Goal: Subscribe to service/newsletter

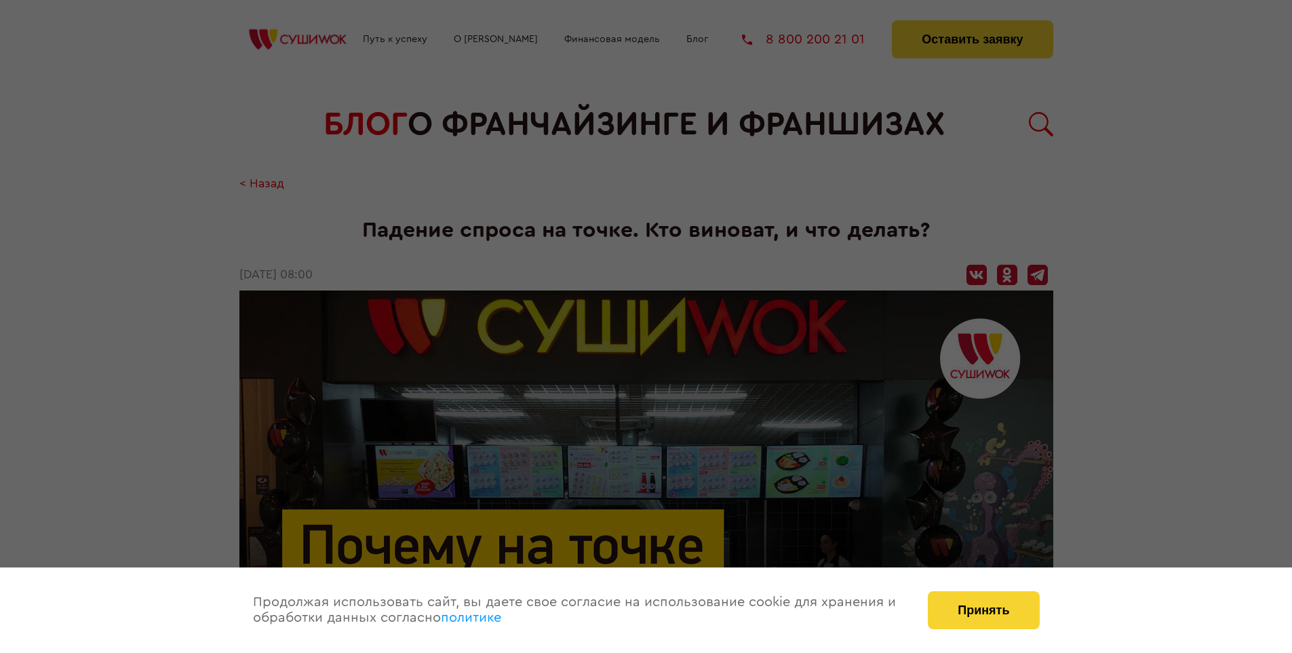
scroll to position [1681, 0]
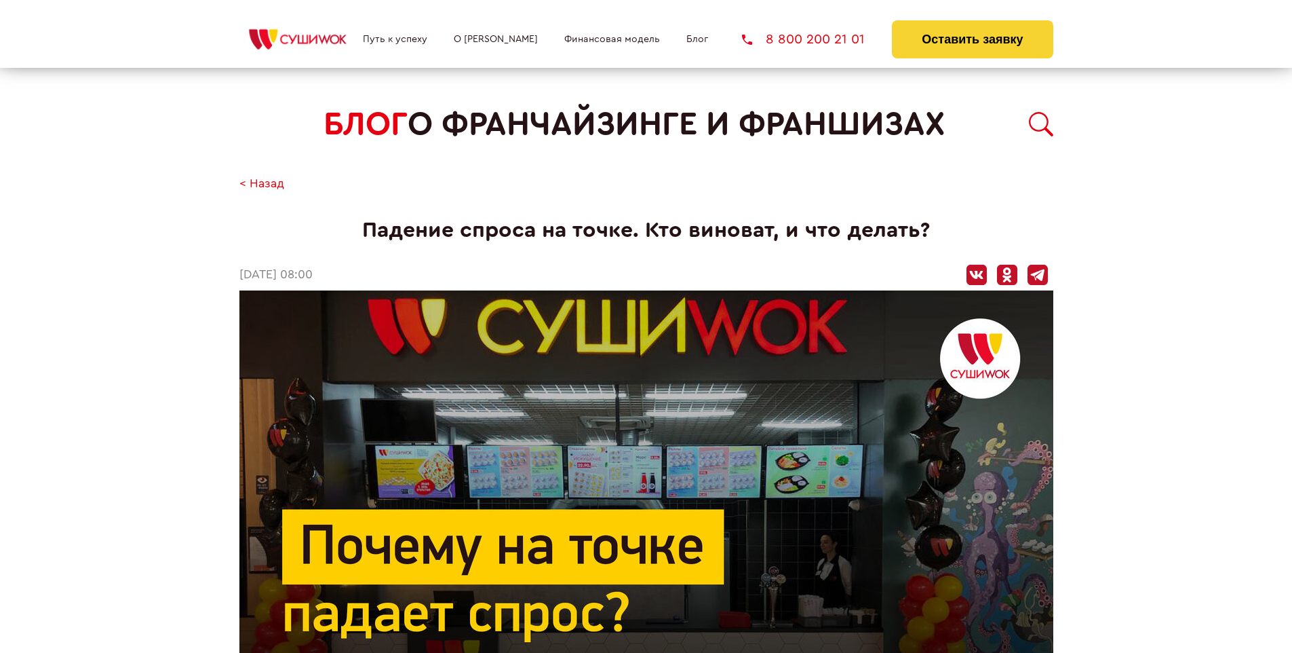
scroll to position [881, 0]
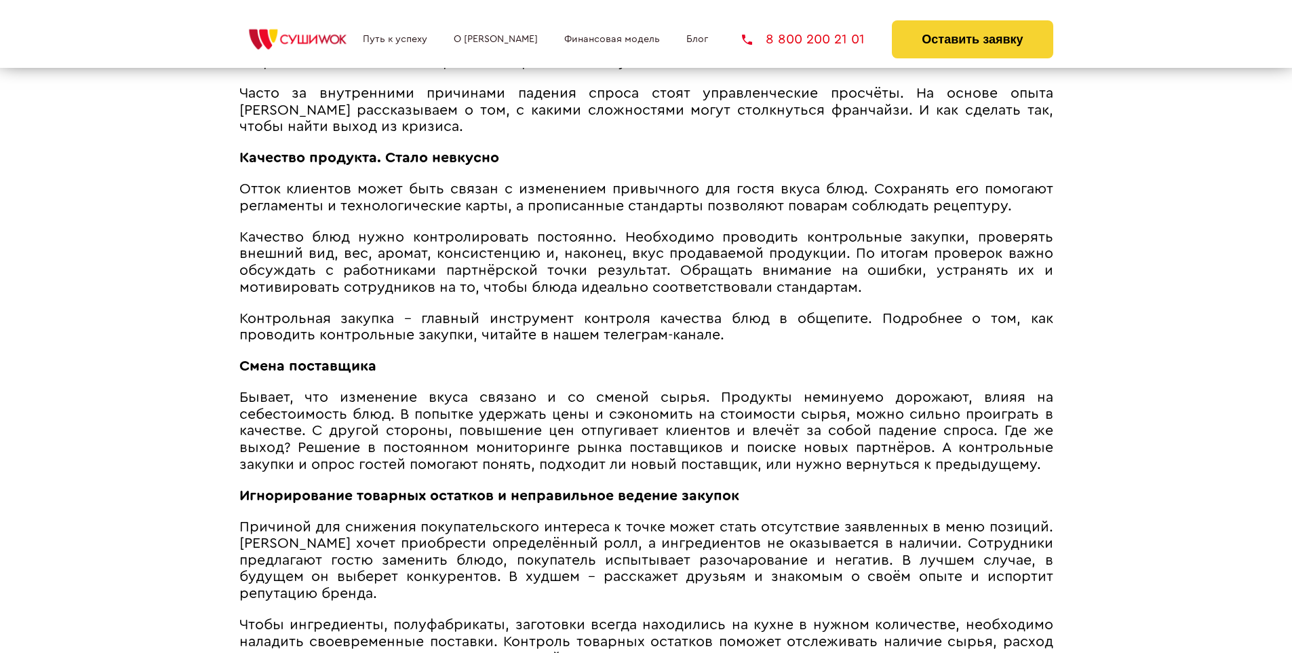
click at [646, 314] on span "Контрольная закупка – главный инструмент контроля качества блюд в общепите. Под…" at bounding box center [646, 326] width 814 height 31
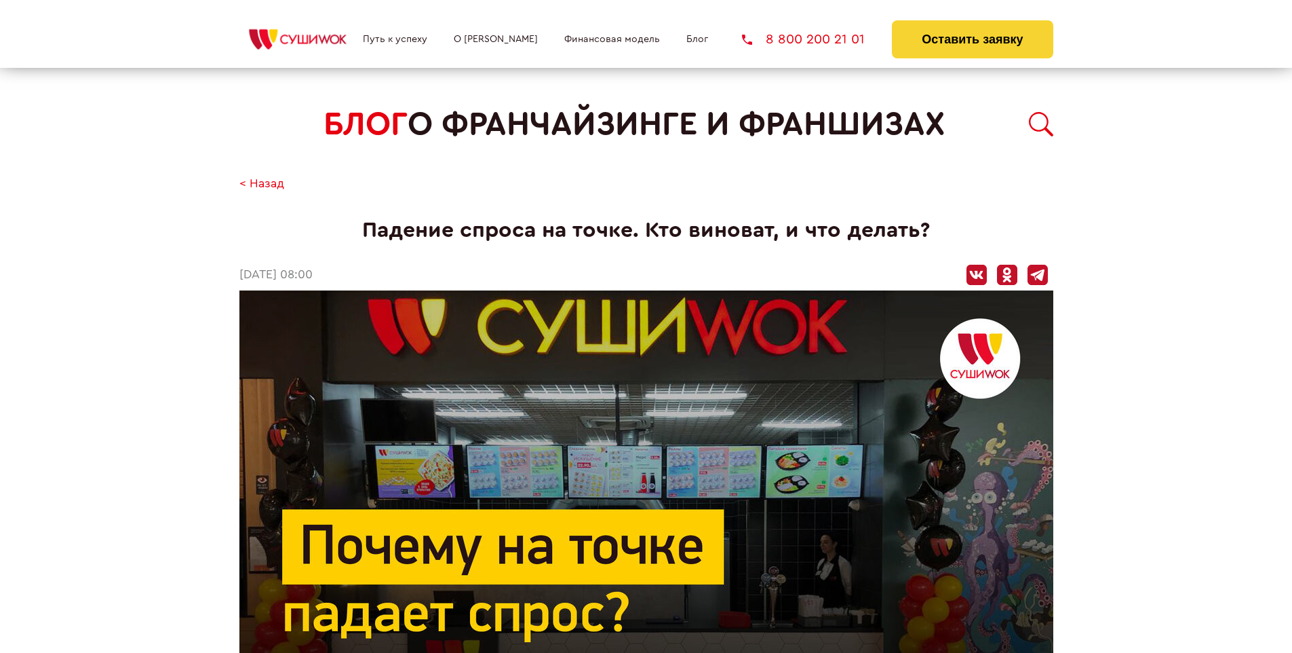
scroll to position [1681, 0]
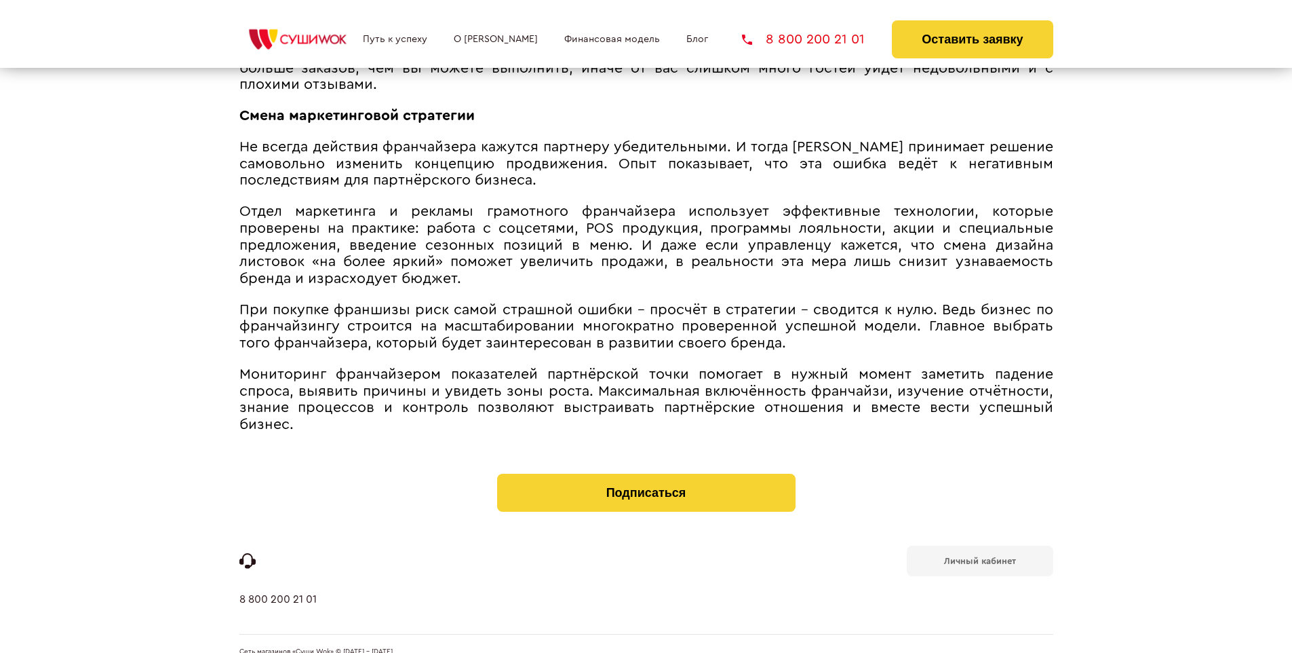
click at [980, 556] on b "Личный кабинет" at bounding box center [980, 560] width 72 height 9
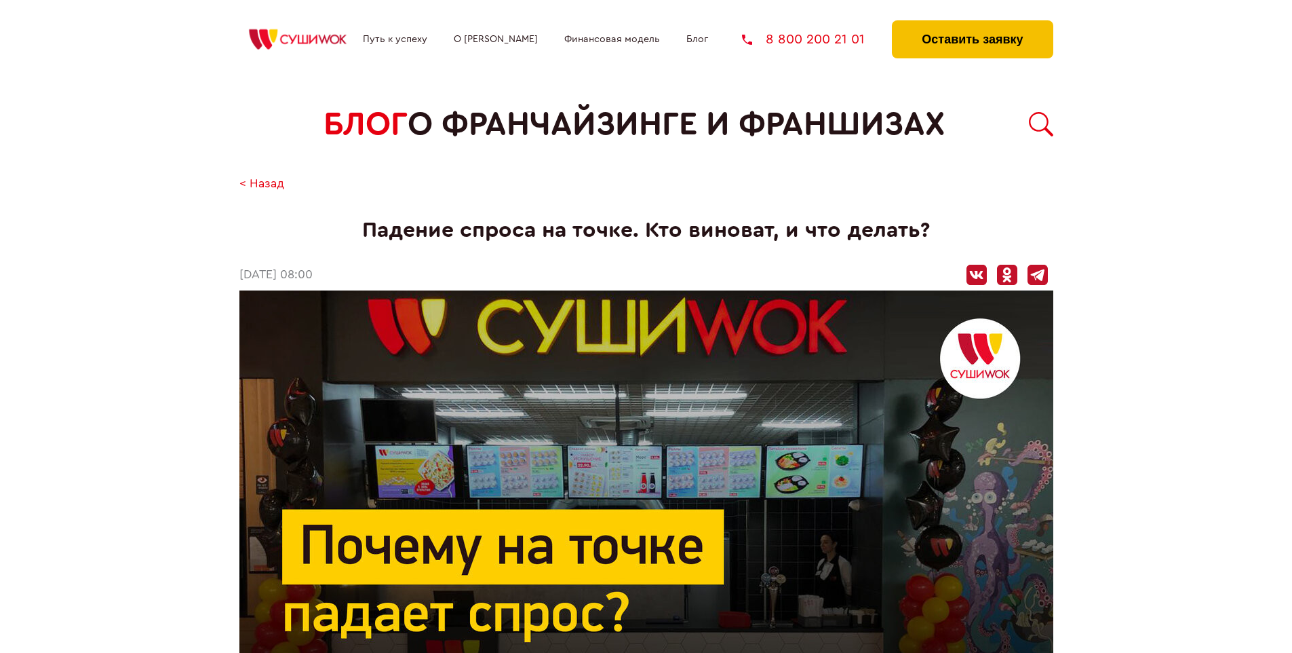
click at [972, 24] on button "Оставить заявку" at bounding box center [972, 39] width 161 height 38
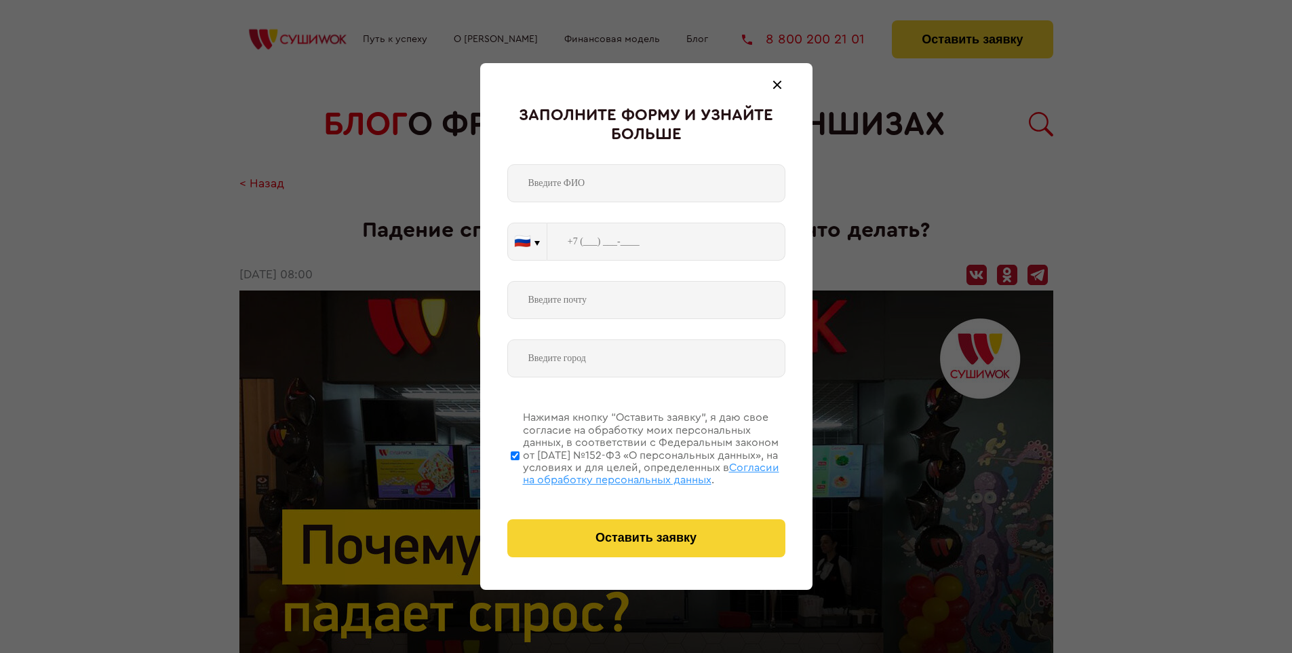
click at [629, 471] on span "Согласии на обработку персональных данных" at bounding box center [651, 473] width 256 height 23
click at [520, 471] on input "Нажимая кнопку “Оставить заявку”, я даю свое согласие на обработку моих персона…" at bounding box center [515, 455] width 9 height 109
checkbox input "false"
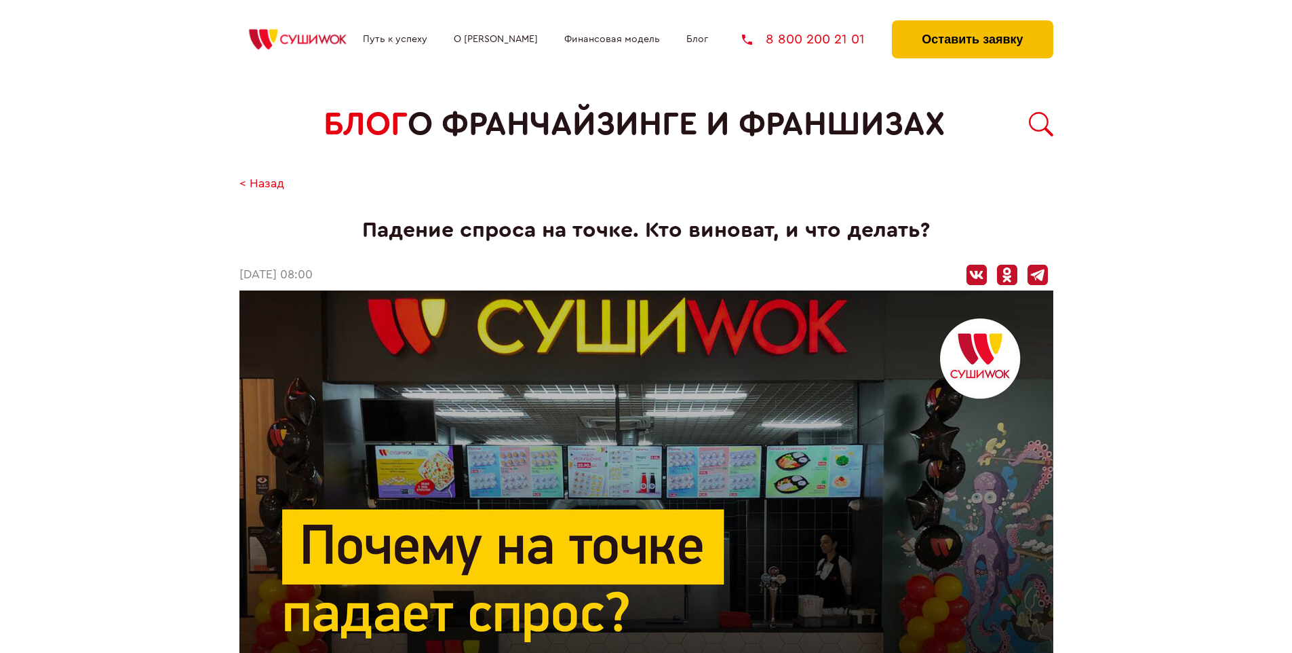
click at [972, 24] on button "Оставить заявку" at bounding box center [972, 39] width 161 height 38
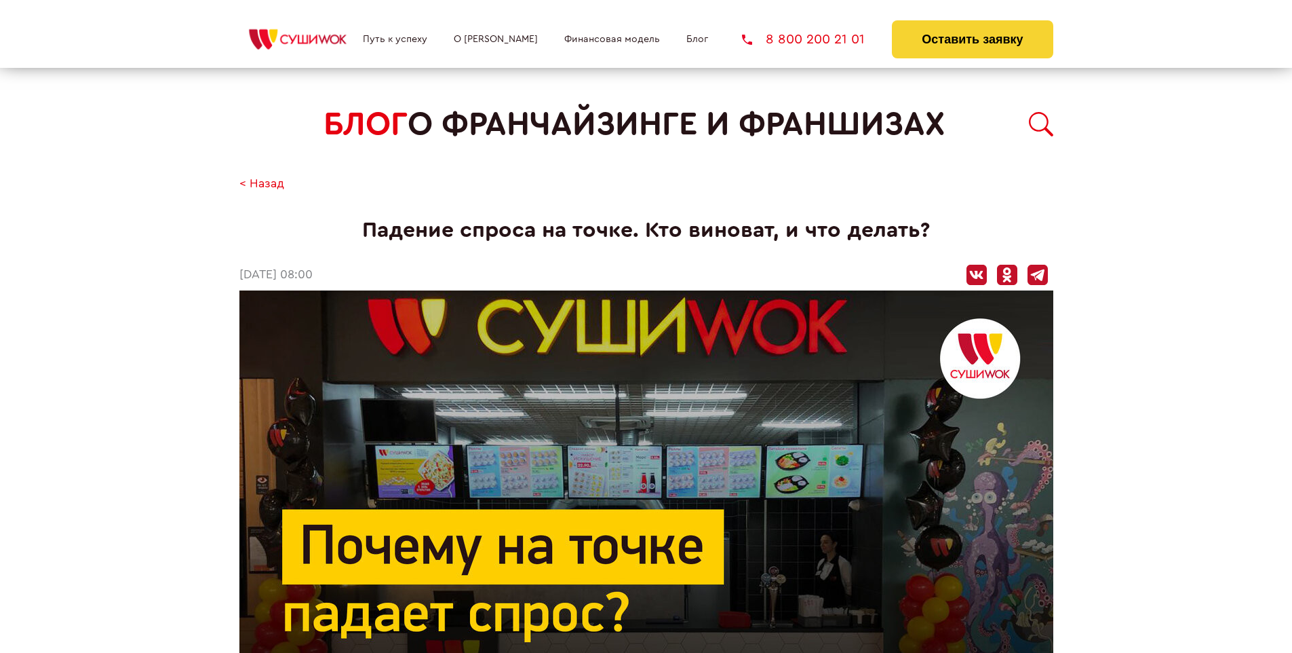
scroll to position [1681, 0]
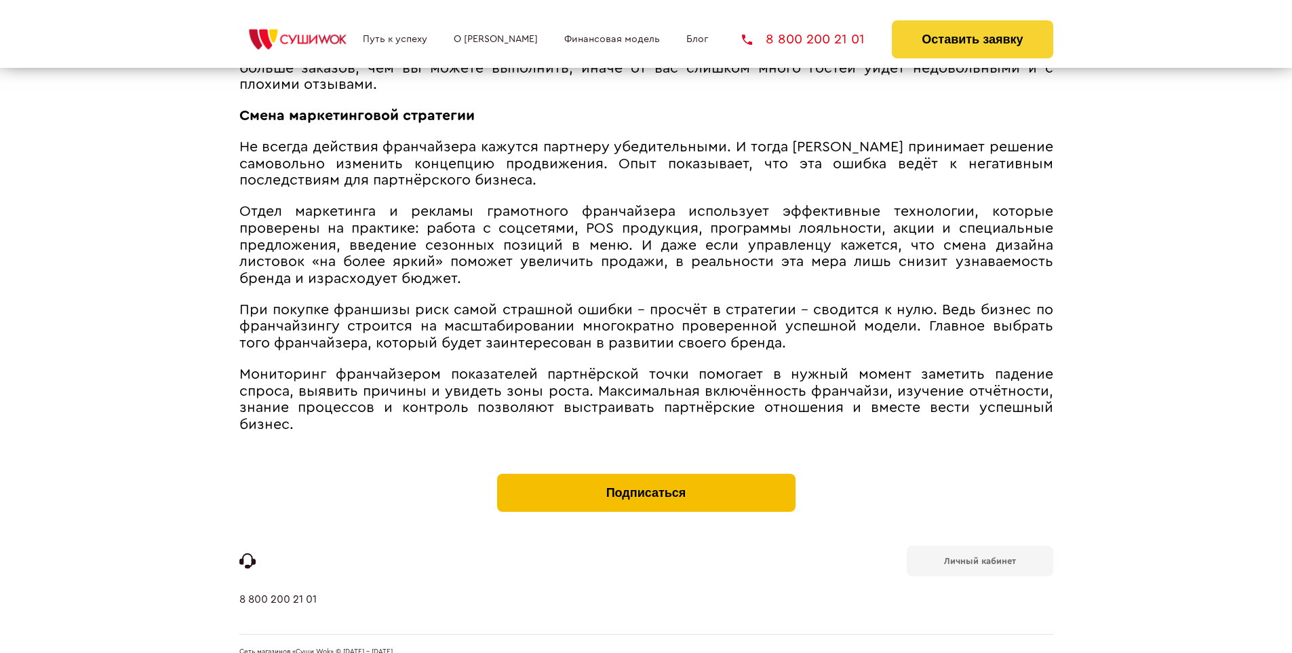
click at [646, 474] on button "Подписаться" at bounding box center [646, 493] width 298 height 38
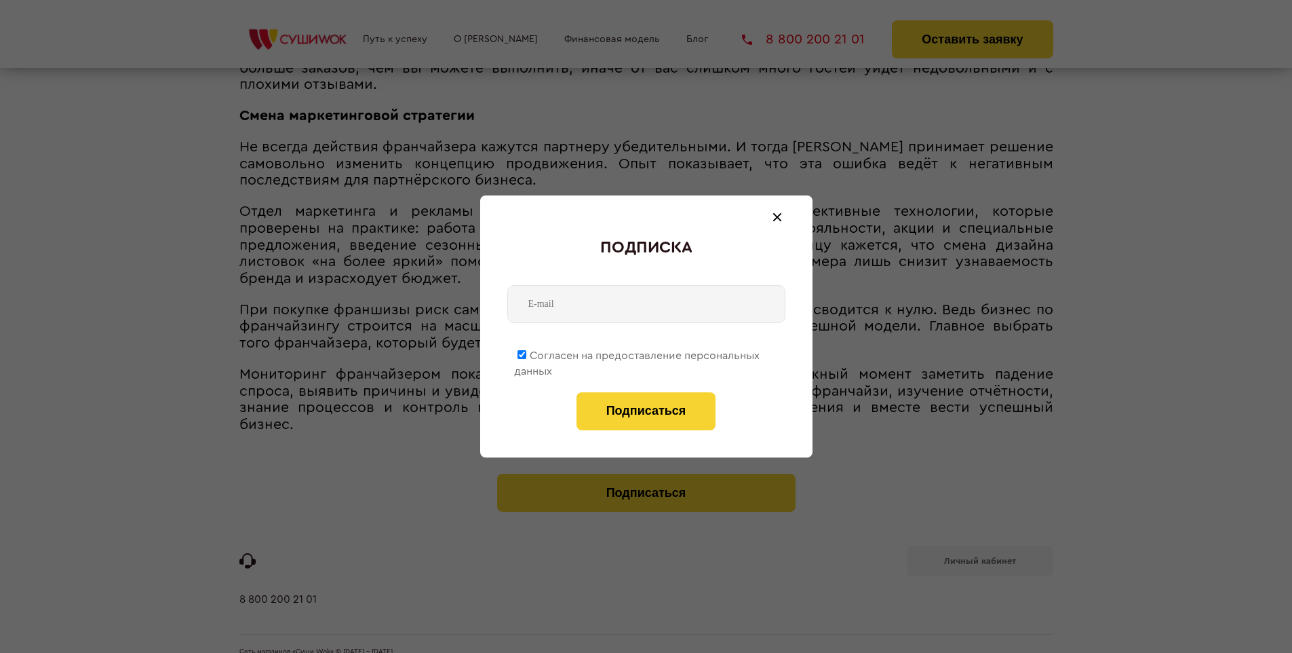
click at [638, 353] on span "Согласен на предоставление персональных данных" at bounding box center [637, 363] width 246 height 26
click at [526, 353] on input "Согласен на предоставление персональных данных" at bounding box center [522, 354] width 9 height 9
checkbox input "false"
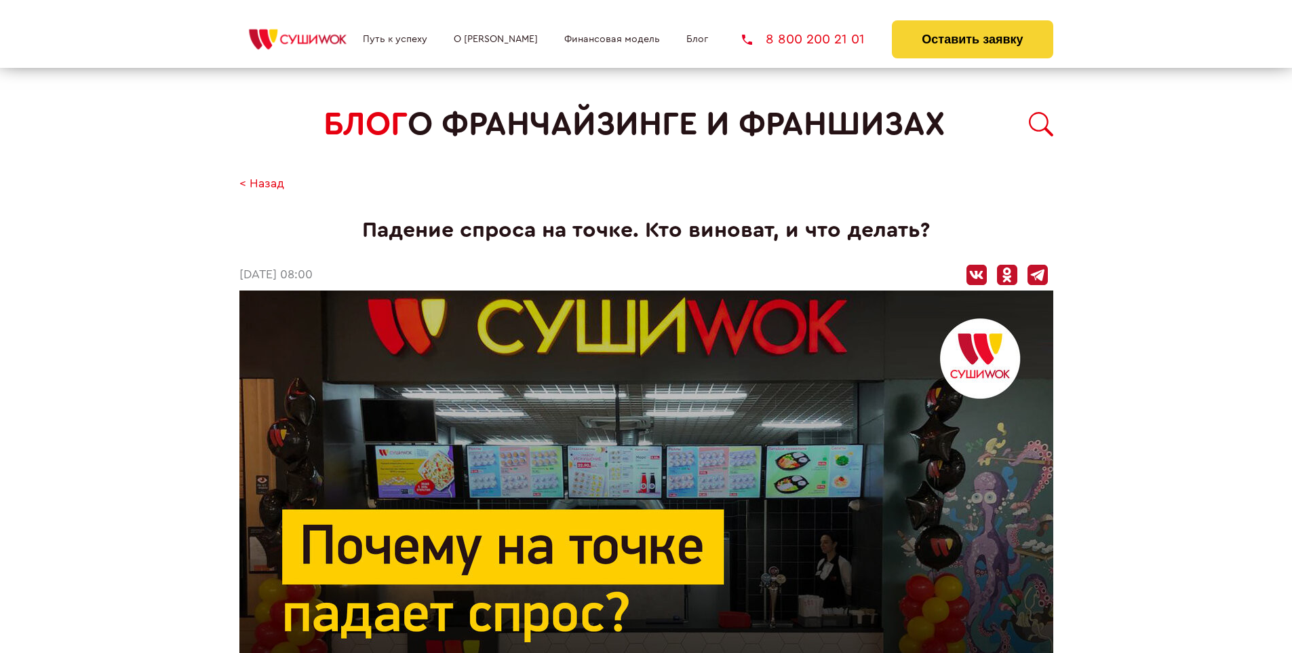
scroll to position [1681, 0]
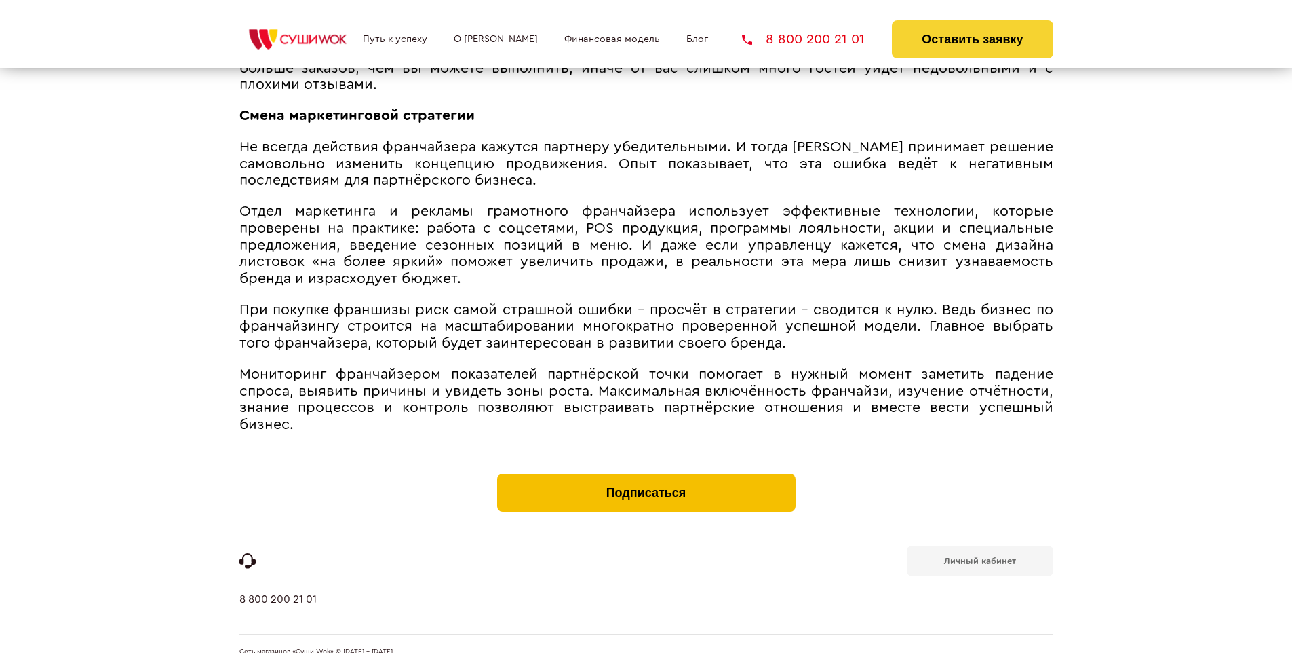
click at [646, 474] on button "Подписаться" at bounding box center [646, 493] width 298 height 38
